Goal: Find specific page/section: Find specific page/section

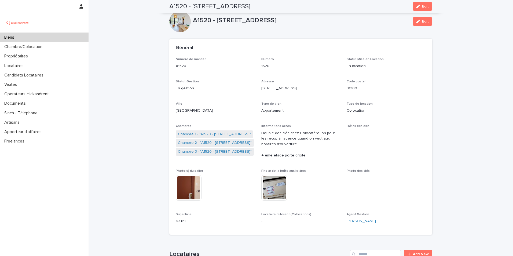
scroll to position [215, 0]
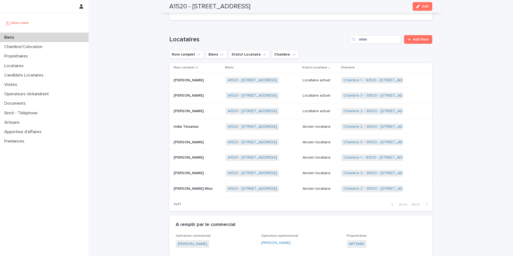
click at [34, 35] on div "Biens" at bounding box center [44, 37] width 89 height 9
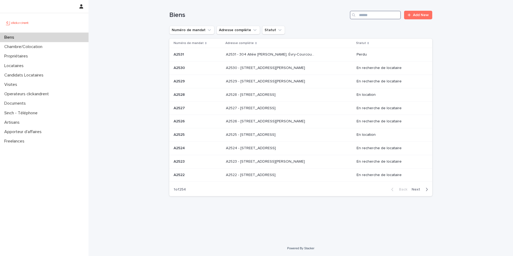
click at [383, 15] on input "Search" at bounding box center [375, 15] width 51 height 9
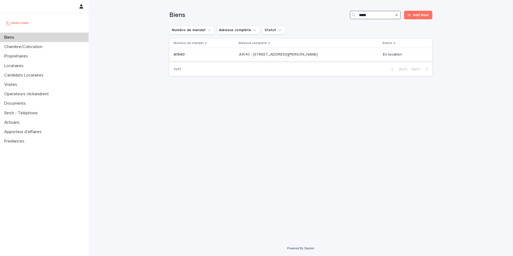
type input "*****"
click at [190, 53] on p at bounding box center [204, 54] width 61 height 5
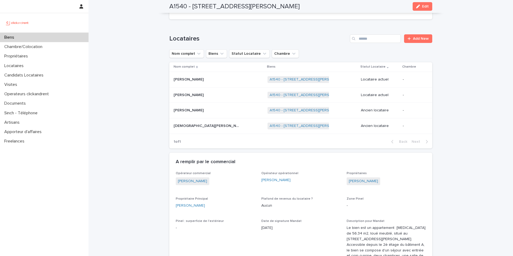
scroll to position [268, 0]
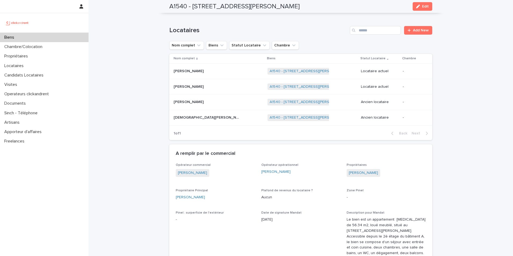
click at [205, 71] on p at bounding box center [207, 71] width 67 height 5
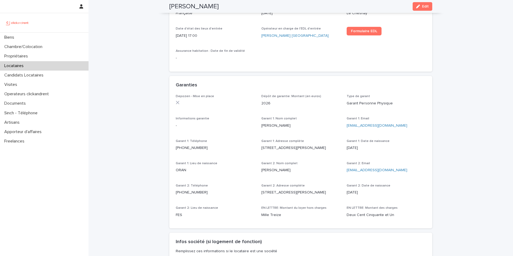
scroll to position [419, 0]
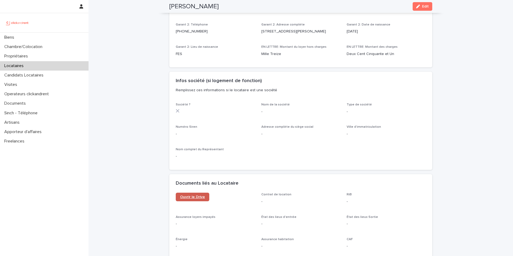
click at [189, 199] on span "Ouvrir le Drive" at bounding box center [192, 197] width 25 height 4
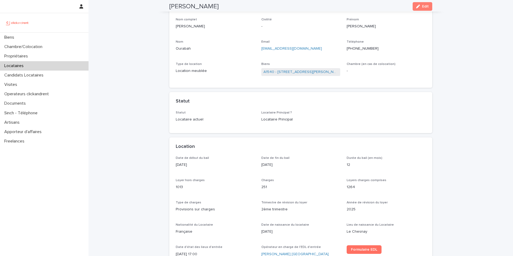
scroll to position [0, 0]
